Goal: Transaction & Acquisition: Purchase product/service

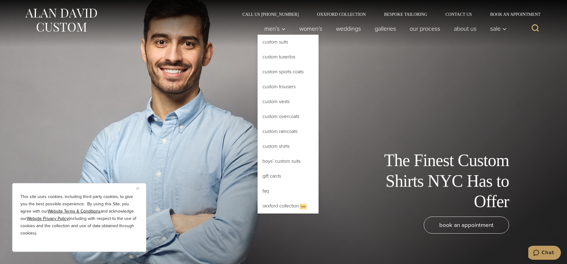
click at [283, 145] on link "Custom Shirts" at bounding box center [287, 146] width 61 height 15
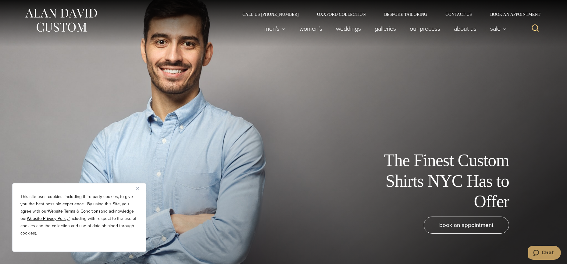
click at [139, 188] on img "Close" at bounding box center [137, 188] width 3 height 3
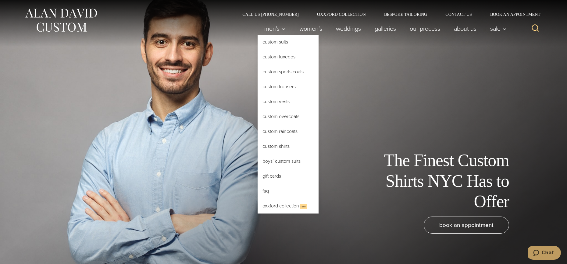
click at [283, 148] on link "Custom Shirts" at bounding box center [287, 146] width 61 height 15
